Goal: Task Accomplishment & Management: Use online tool/utility

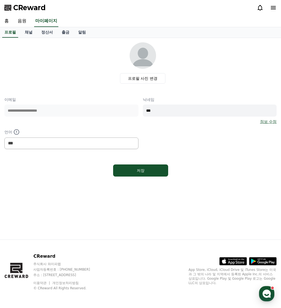
select select "**********"
click at [86, 255] on p "CReward" at bounding box center [66, 256] width 67 height 7
drag, startPoint x: 100, startPoint y: 253, endPoint x: 76, endPoint y: 90, distance: 164.2
click at [101, 250] on div "CReward 주식회사 와이피랩 사업자등록번호 : [PHONE_NUMBER] 주소 : [STREET_ADDRESS] 이용약관 개인정보처리방침 …" at bounding box center [140, 274] width 281 height 68
click at [23, 22] on link "음원" at bounding box center [22, 21] width 18 height 12
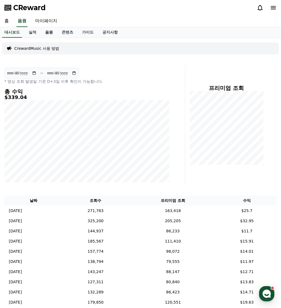
click at [50, 32] on link "음원" at bounding box center [49, 32] width 17 height 10
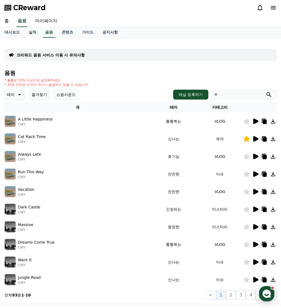
click at [41, 95] on button "즐겨찾기" at bounding box center [39, 94] width 20 height 11
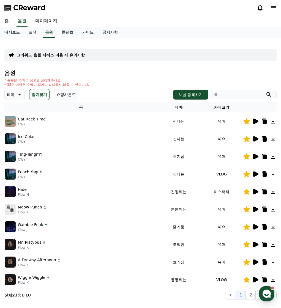
click at [255, 192] on icon at bounding box center [255, 192] width 5 height 6
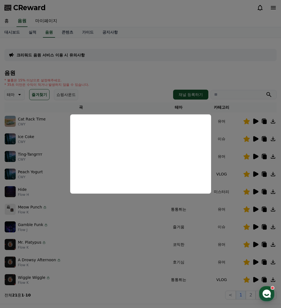
click at [136, 252] on button "close modal" at bounding box center [140, 154] width 281 height 308
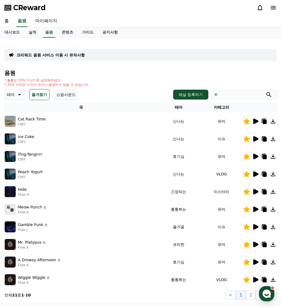
click at [255, 138] on icon at bounding box center [255, 139] width 5 height 6
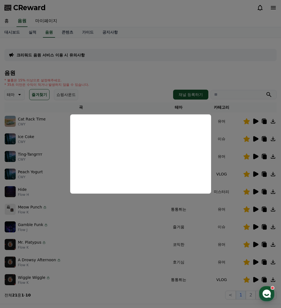
click at [39, 159] on button "close modal" at bounding box center [140, 154] width 281 height 308
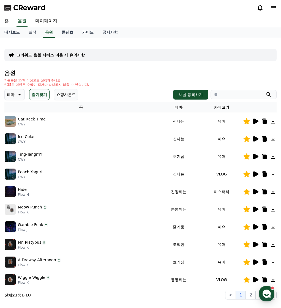
click at [256, 157] on icon at bounding box center [255, 157] width 5 height 6
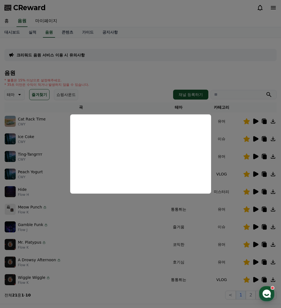
click at [95, 234] on button "close modal" at bounding box center [140, 154] width 281 height 308
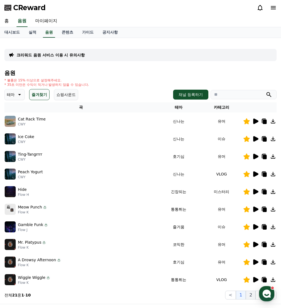
click at [251, 296] on button "2" at bounding box center [251, 295] width 10 height 9
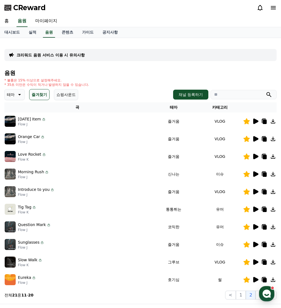
click at [255, 281] on icon at bounding box center [255, 280] width 5 height 6
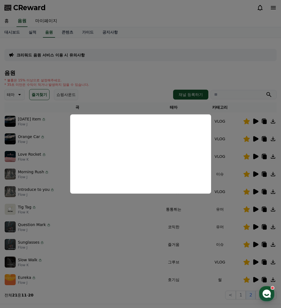
click at [115, 268] on button "close modal" at bounding box center [140, 154] width 281 height 308
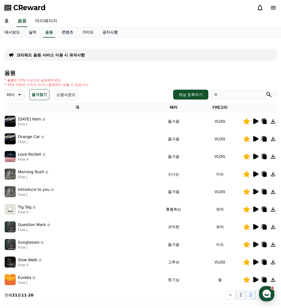
click at [242, 295] on button "1" at bounding box center [241, 295] width 10 height 9
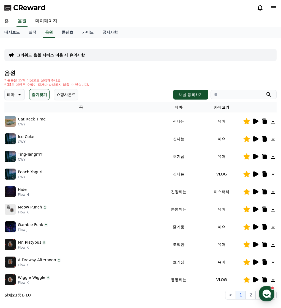
click at [256, 263] on icon at bounding box center [255, 263] width 5 height 6
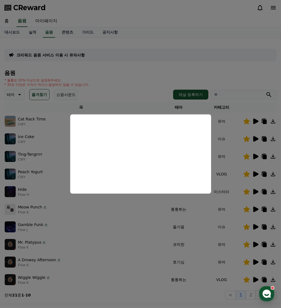
drag, startPoint x: 135, startPoint y: 247, endPoint x: 191, endPoint y: 219, distance: 62.6
click at [136, 246] on button "close modal" at bounding box center [140, 154] width 281 height 308
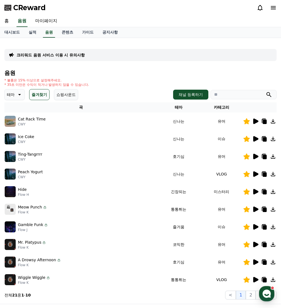
click at [257, 208] on icon at bounding box center [255, 210] width 5 height 6
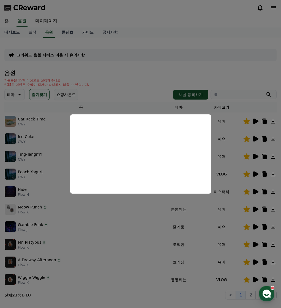
drag, startPoint x: 95, startPoint y: 235, endPoint x: 129, endPoint y: 231, distance: 34.6
click at [95, 235] on button "close modal" at bounding box center [140, 154] width 281 height 308
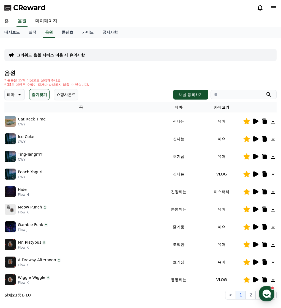
click at [257, 226] on icon at bounding box center [255, 227] width 5 height 6
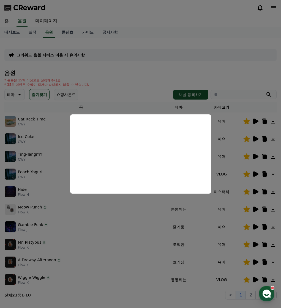
click at [142, 246] on button "close modal" at bounding box center [140, 154] width 281 height 308
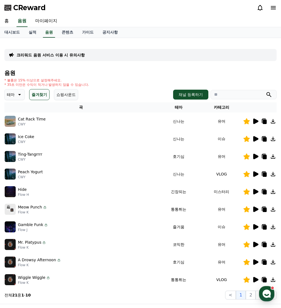
click at [258, 177] on icon at bounding box center [255, 174] width 7 height 7
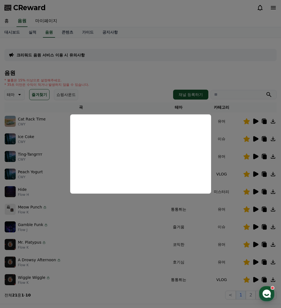
click at [148, 252] on button "close modal" at bounding box center [140, 154] width 281 height 308
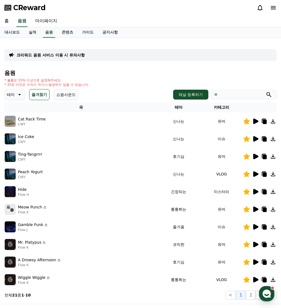
click at [255, 123] on icon at bounding box center [255, 122] width 5 height 6
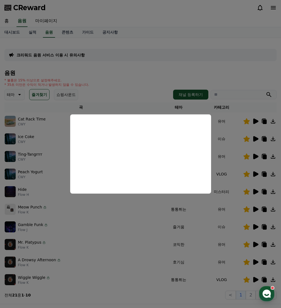
click at [252, 118] on button at bounding box center [255, 121] width 7 height 7
click at [249, 295] on button "close modal" at bounding box center [140, 154] width 281 height 308
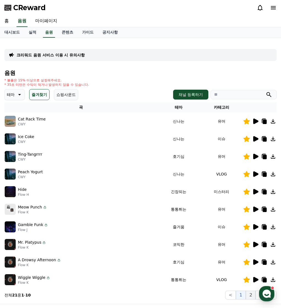
click at [249, 297] on button "2" at bounding box center [251, 295] width 10 height 9
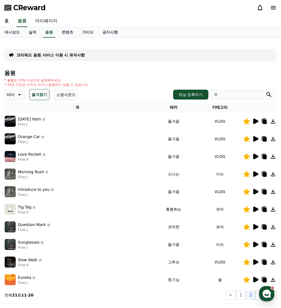
click at [41, 97] on button "즐겨찾기" at bounding box center [39, 94] width 20 height 11
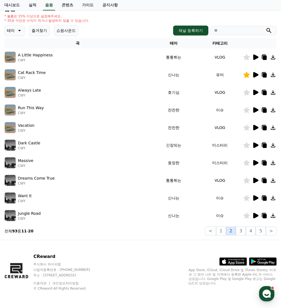
scroll to position [64, 0]
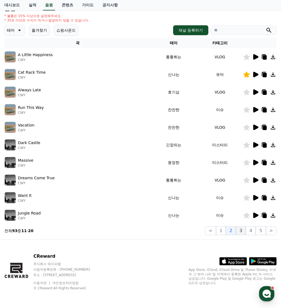
click at [239, 232] on button "3" at bounding box center [241, 230] width 10 height 9
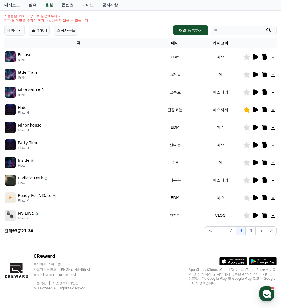
click at [257, 126] on icon at bounding box center [255, 127] width 7 height 7
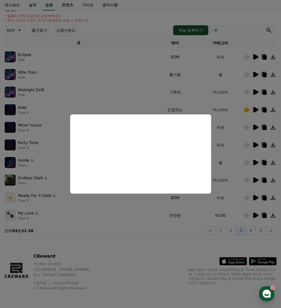
click at [141, 223] on button "close modal" at bounding box center [140, 154] width 281 height 308
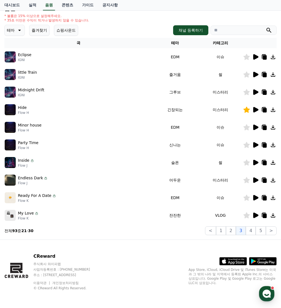
click at [256, 216] on icon at bounding box center [255, 216] width 5 height 6
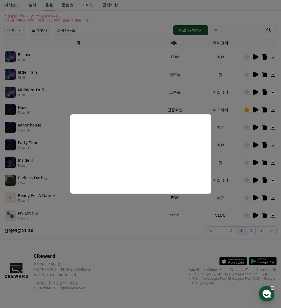
click at [237, 57] on button "close modal" at bounding box center [140, 154] width 281 height 308
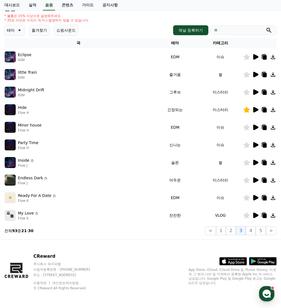
click at [255, 77] on icon at bounding box center [255, 74] width 7 height 7
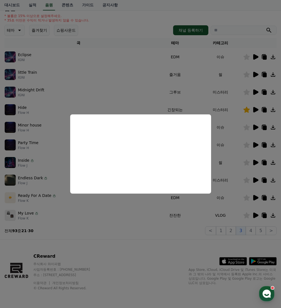
click at [203, 85] on button "close modal" at bounding box center [140, 154] width 281 height 308
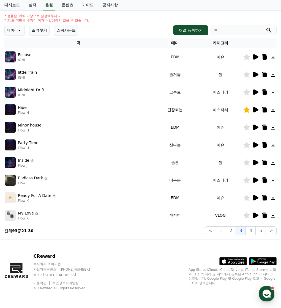
click at [256, 93] on icon at bounding box center [255, 92] width 5 height 6
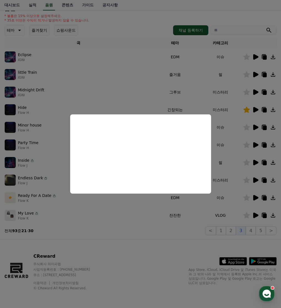
click at [250, 233] on button "close modal" at bounding box center [140, 154] width 281 height 308
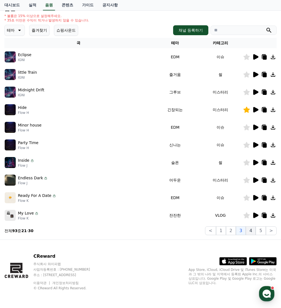
click at [252, 232] on button "4" at bounding box center [251, 230] width 10 height 9
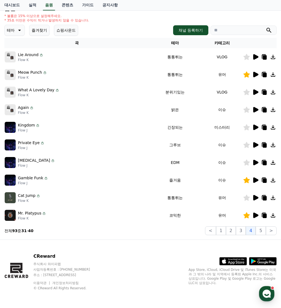
click at [255, 56] on icon at bounding box center [255, 57] width 5 height 6
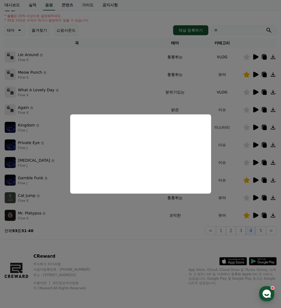
click at [255, 92] on button "close modal" at bounding box center [140, 154] width 281 height 308
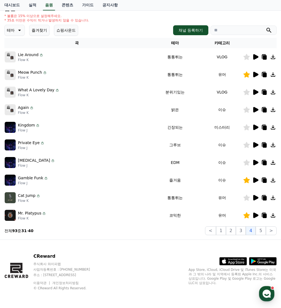
click at [255, 92] on icon at bounding box center [255, 92] width 5 height 6
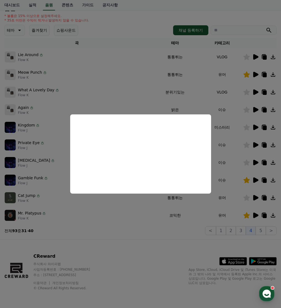
click at [254, 108] on button "close modal" at bounding box center [140, 154] width 281 height 308
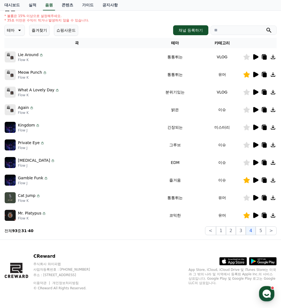
click at [254, 109] on icon at bounding box center [255, 110] width 5 height 6
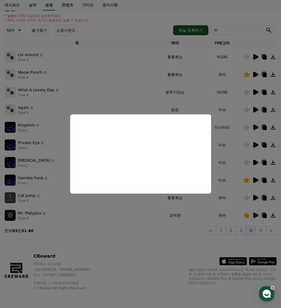
click at [253, 128] on button "close modal" at bounding box center [140, 154] width 281 height 308
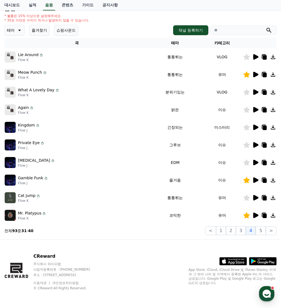
click at [254, 128] on icon at bounding box center [255, 128] width 5 height 6
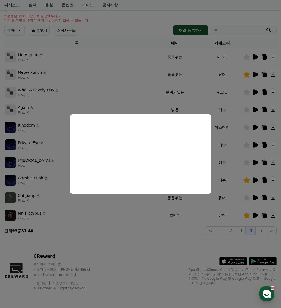
click at [253, 147] on button "close modal" at bounding box center [140, 154] width 281 height 308
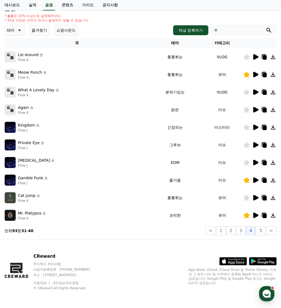
click at [249, 147] on icon at bounding box center [246, 145] width 7 height 6
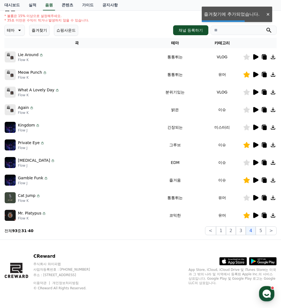
drag, startPoint x: 244, startPoint y: 146, endPoint x: 251, endPoint y: 146, distance: 6.9
click at [245, 146] on icon at bounding box center [246, 145] width 7 height 6
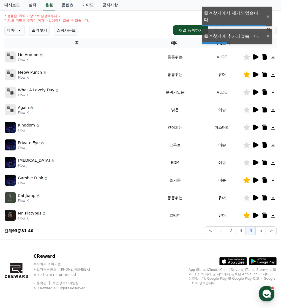
click at [257, 146] on icon at bounding box center [255, 145] width 5 height 6
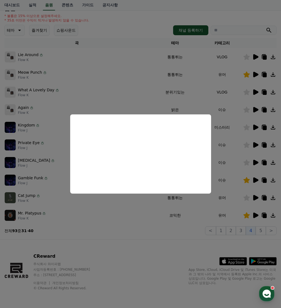
click at [256, 164] on button "close modal" at bounding box center [140, 154] width 281 height 308
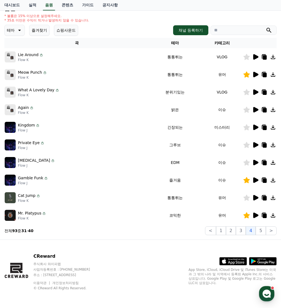
click at [256, 164] on icon at bounding box center [255, 163] width 5 height 6
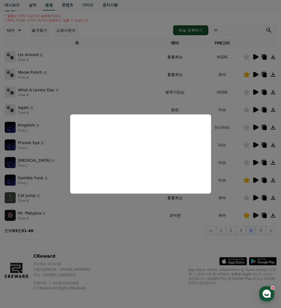
click at [254, 198] on button "close modal" at bounding box center [140, 154] width 281 height 308
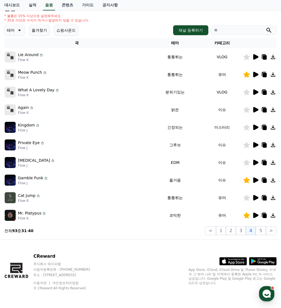
click at [254, 198] on icon at bounding box center [255, 198] width 5 height 6
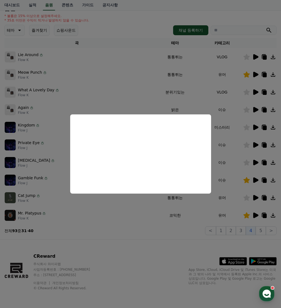
click at [260, 228] on button "close modal" at bounding box center [140, 154] width 281 height 308
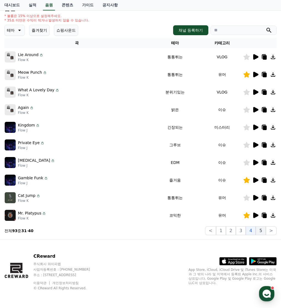
click at [266, 231] on button "5" at bounding box center [261, 230] width 10 height 9
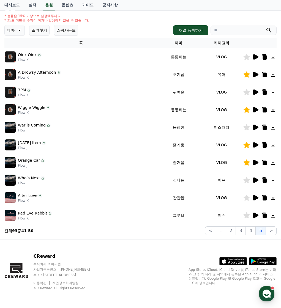
click at [35, 36] on div "음원 * 볼륨은 15% 이상으로 설정해주세요. * 35초 미만은 수익이 적거나 발생하지 않을 수 있습니다. 테마 즐겨찾기 쇼핑사운드 채널 등록…" at bounding box center [140, 121] width 272 height 230
click at [35, 35] on button "즐겨찾기" at bounding box center [39, 30] width 20 height 11
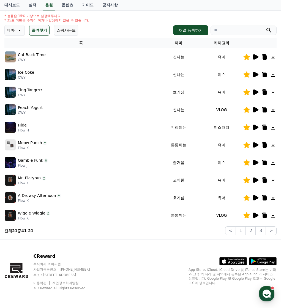
click at [255, 125] on icon at bounding box center [255, 128] width 5 height 6
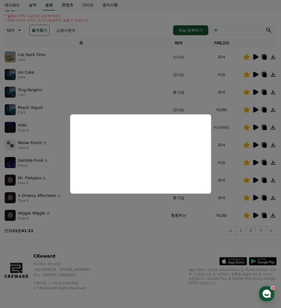
click at [138, 251] on button "close modal" at bounding box center [140, 154] width 281 height 308
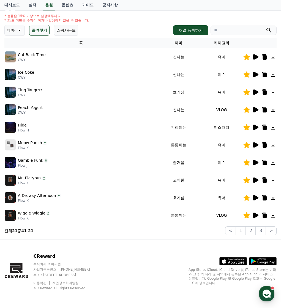
click at [255, 125] on icon at bounding box center [255, 128] width 5 height 6
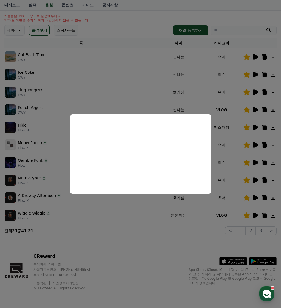
click at [151, 247] on button "close modal" at bounding box center [140, 154] width 281 height 308
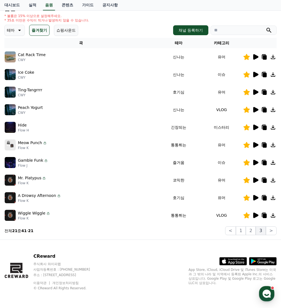
click at [261, 232] on button "3" at bounding box center [261, 230] width 10 height 9
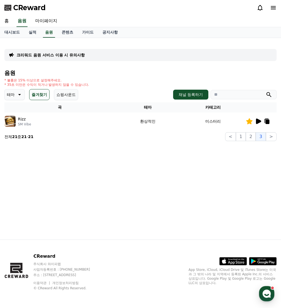
click at [260, 122] on icon at bounding box center [258, 122] width 5 height 6
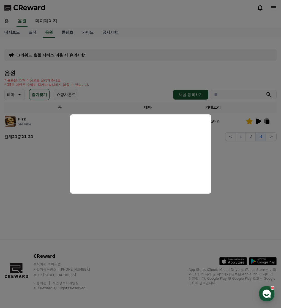
click at [179, 220] on button "close modal" at bounding box center [140, 154] width 281 height 308
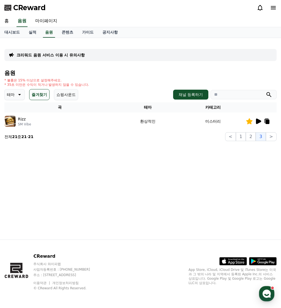
click at [250, 143] on div "크리워드 음원 서비스 이용 시 유의사항 음원 * 볼륨은 15% 이상으로 설정해주세요. * 35초 미만은 수익이 적거나 발생하지 않을 수 있습니…" at bounding box center [140, 91] width 277 height 103
click at [251, 141] on div "크리워드 음원 서비스 이용 시 유의사항 음원 * 볼륨은 15% 이상으로 설정해주세요. * 35초 미만은 수익이 적거나 발생하지 않을 수 있습니…" at bounding box center [140, 91] width 277 height 103
click at [251, 139] on button "2" at bounding box center [251, 136] width 10 height 9
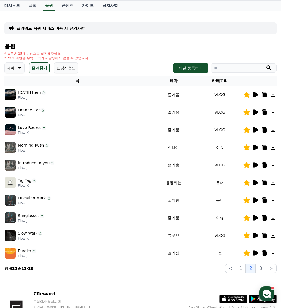
scroll to position [64, 0]
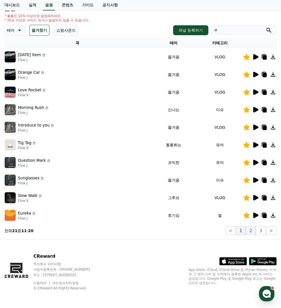
click at [240, 231] on button "1" at bounding box center [241, 230] width 10 height 9
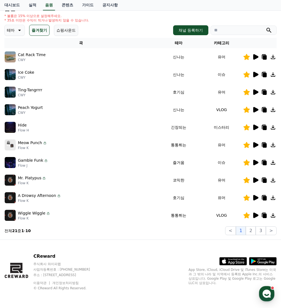
click at [254, 93] on icon at bounding box center [255, 92] width 5 height 6
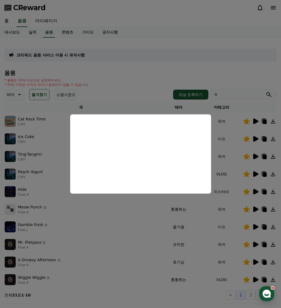
click at [267, 157] on button "close modal" at bounding box center [140, 154] width 281 height 308
click at [266, 156] on icon at bounding box center [265, 157] width 4 height 4
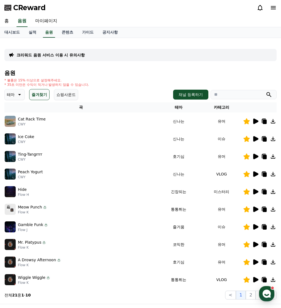
click at [261, 153] on button at bounding box center [264, 156] width 7 height 7
click at [18, 32] on link "대시보드" at bounding box center [12, 32] width 24 height 10
